Goal: Information Seeking & Learning: Learn about a topic

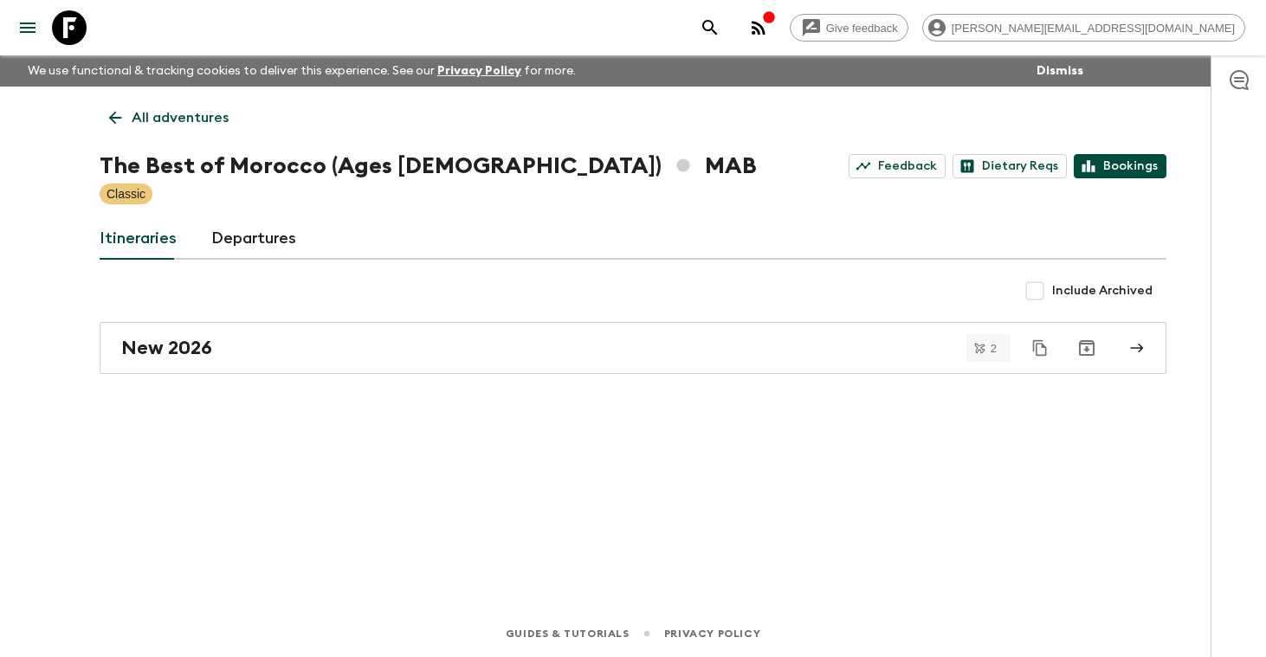
click at [1133, 172] on link "Bookings" at bounding box center [1119, 166] width 93 height 24
click at [169, 112] on p "All adventures" at bounding box center [180, 117] width 97 height 21
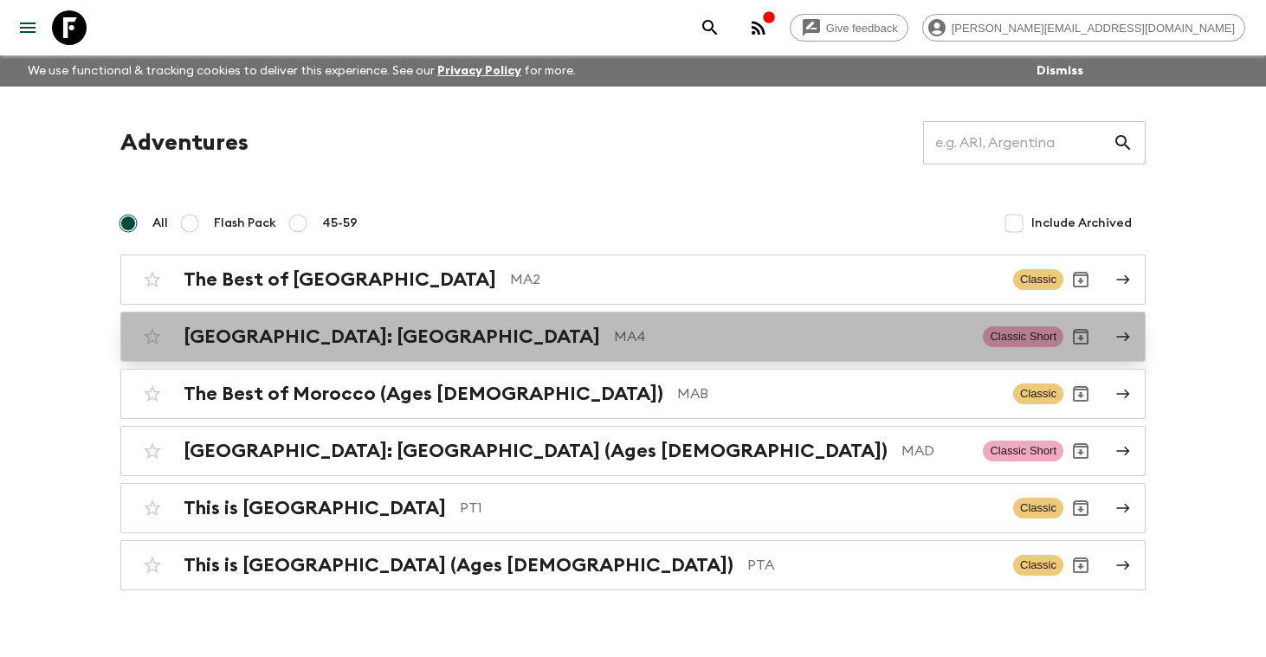
click at [256, 343] on h2 "[GEOGRAPHIC_DATA]: [GEOGRAPHIC_DATA]" at bounding box center [392, 336] width 416 height 23
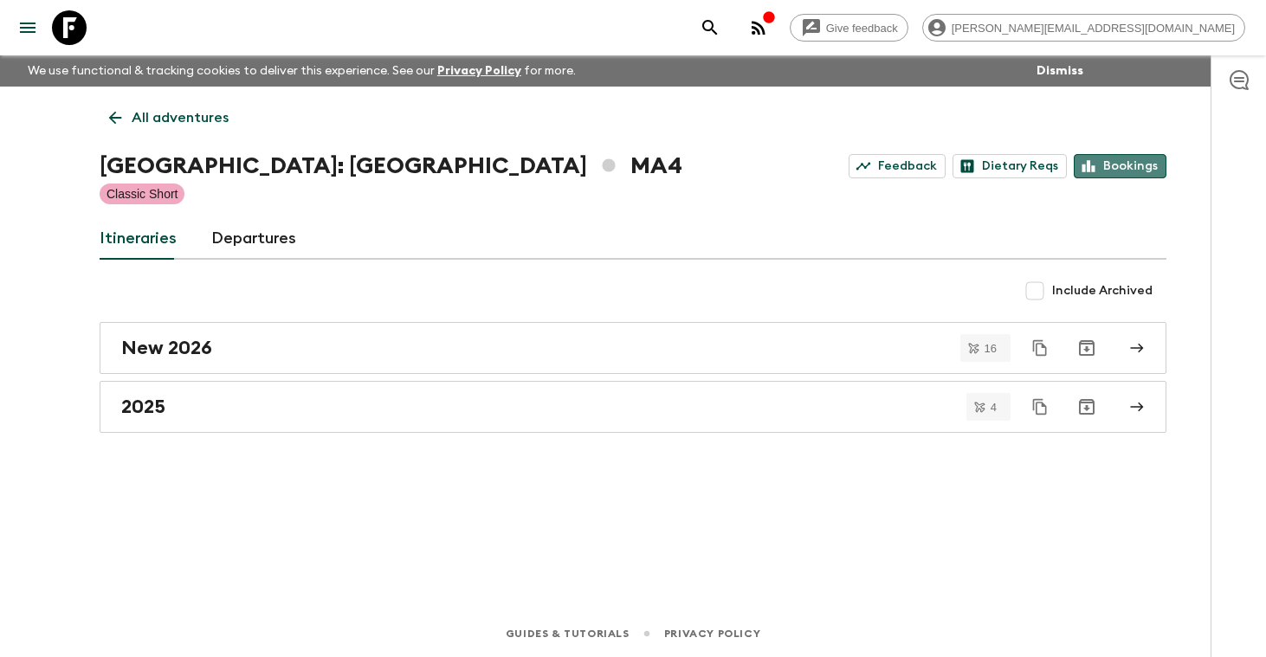
click at [1124, 172] on link "Bookings" at bounding box center [1119, 166] width 93 height 24
click at [185, 120] on p "All adventures" at bounding box center [180, 117] width 97 height 21
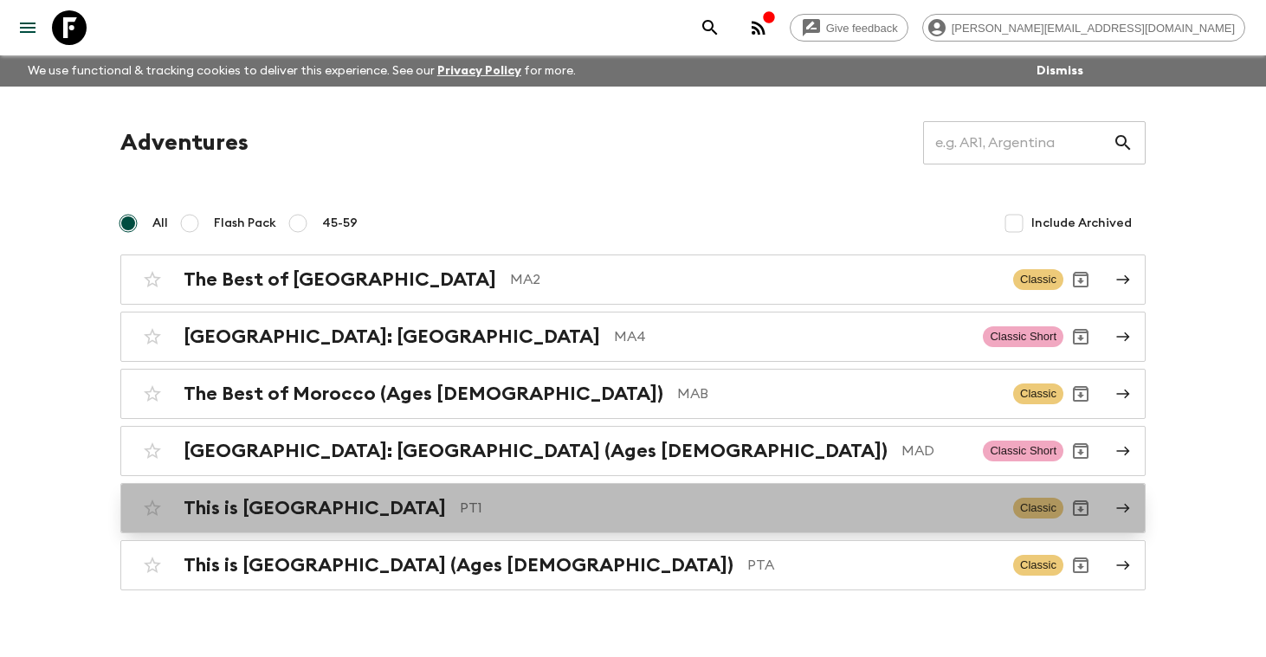
click at [249, 510] on h2 "This is [GEOGRAPHIC_DATA]" at bounding box center [315, 508] width 262 height 23
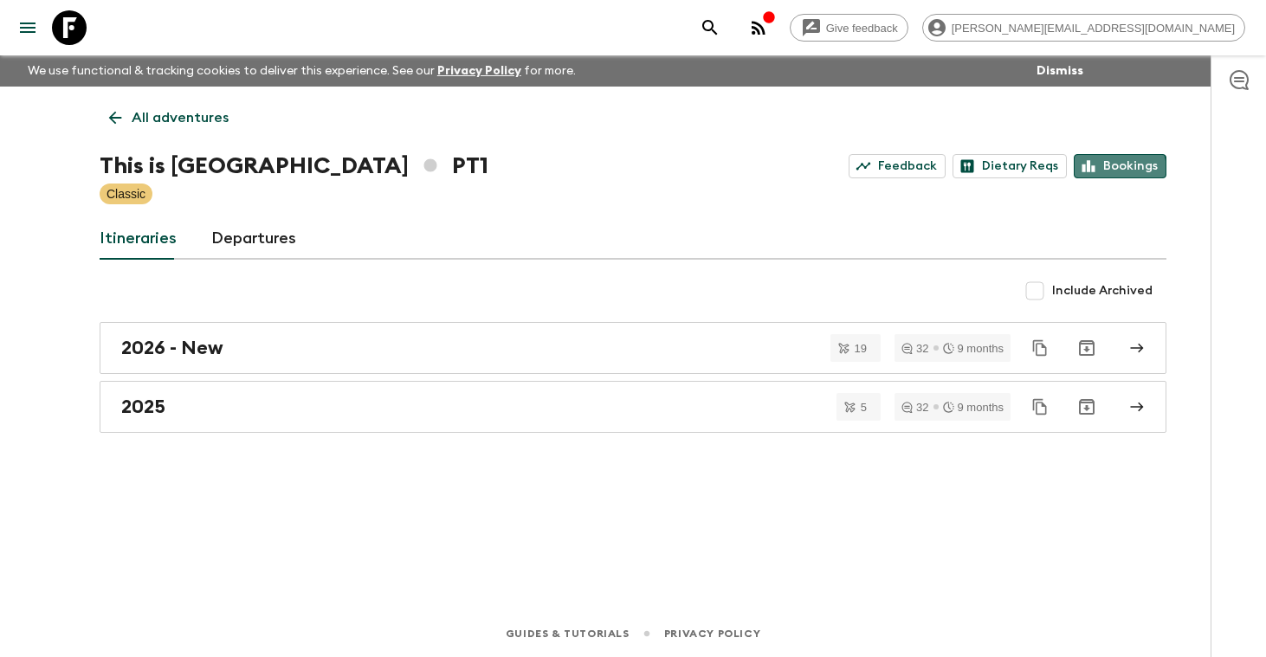
click at [1114, 171] on link "Bookings" at bounding box center [1119, 166] width 93 height 24
